Goal: Consume media (video, audio): Consume media (video, audio)

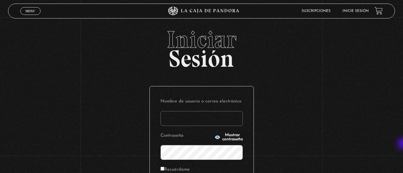
type input "sandra.rojas piedra"
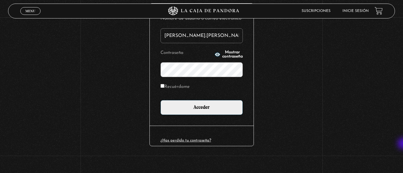
scroll to position [86, 0]
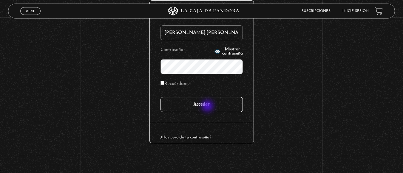
click at [208, 107] on input "Acceder" at bounding box center [202, 104] width 82 height 15
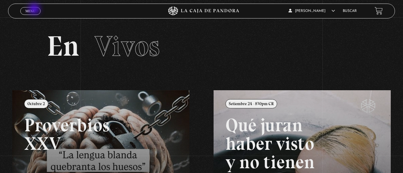
click at [35, 10] on span "Menu" at bounding box center [30, 11] width 10 height 4
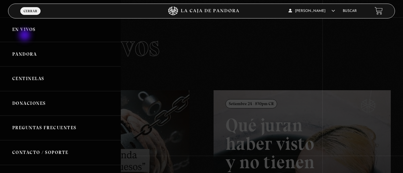
click at [25, 36] on link "En vivos" at bounding box center [60, 29] width 121 height 25
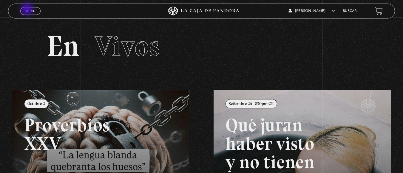
click at [28, 10] on span "Menu" at bounding box center [30, 11] width 10 height 4
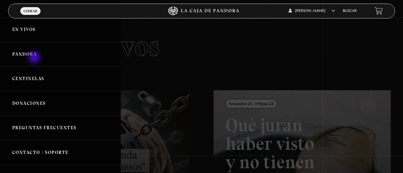
click at [35, 58] on link "Pandora" at bounding box center [60, 54] width 121 height 25
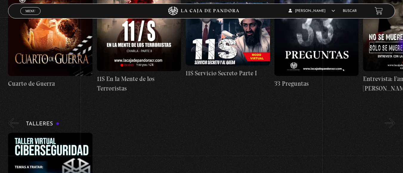
scroll to position [1, 0]
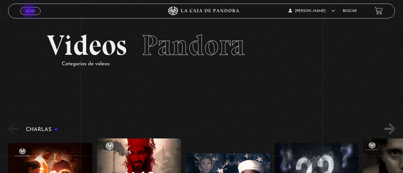
click at [30, 11] on span "Menu" at bounding box center [30, 11] width 10 height 4
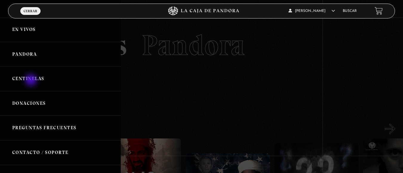
click at [32, 81] on link "Centinelas" at bounding box center [60, 79] width 121 height 25
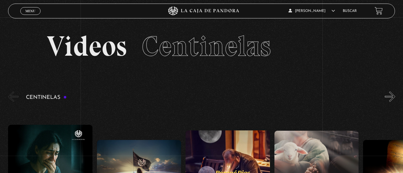
click at [28, 13] on span "Menu" at bounding box center [30, 11] width 10 height 4
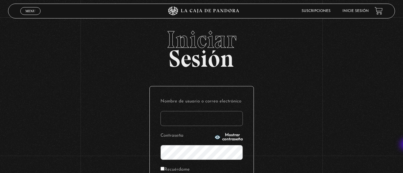
type input "sandra.rojas piedra"
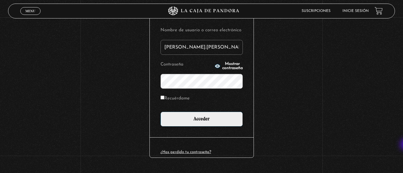
scroll to position [86, 0]
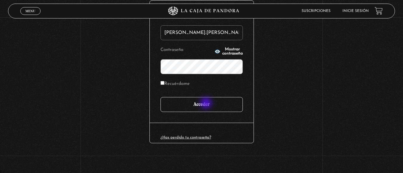
click at [207, 104] on input "Acceder" at bounding box center [202, 104] width 82 height 15
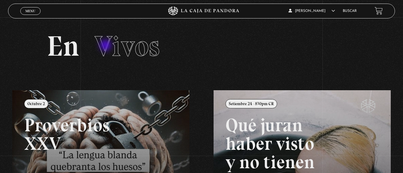
click at [106, 46] on span "Vivos" at bounding box center [127, 46] width 65 height 34
click at [35, 51] on section "En Vivos" at bounding box center [201, 53] width 403 height 73
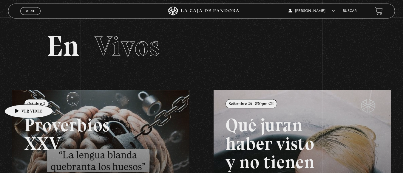
drag, startPoint x: 35, startPoint y: 51, endPoint x: 15, endPoint y: 101, distance: 54.2
click at [15, 101] on div "Menu Cerrar Sandra Rojas Piedra En vivos Pandora Centinelas Mi cuenta Salir Bus…" at bounding box center [201, 168] width 403 height 303
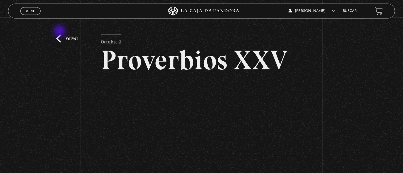
click at [60, 32] on div "Volver [DATE] Proverbios XXV" at bounding box center [201, 123] width 403 height 212
click at [59, 38] on link "Volver" at bounding box center [67, 39] width 22 height 8
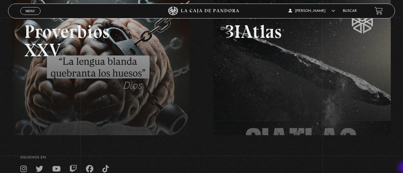
scroll to position [95, 0]
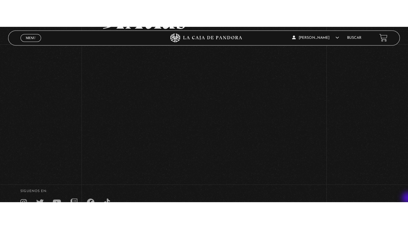
scroll to position [72, 0]
